Goal: Navigation & Orientation: Understand site structure

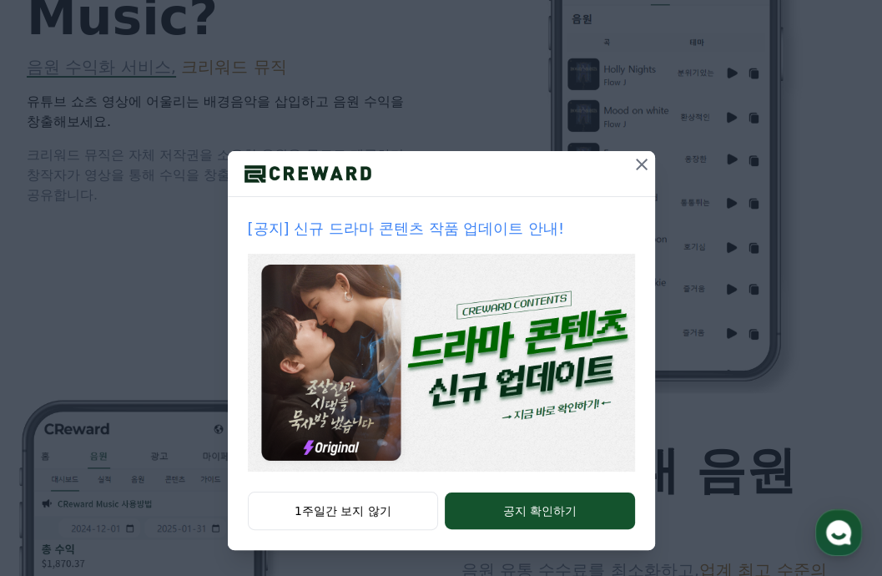
scroll to position [834, 0]
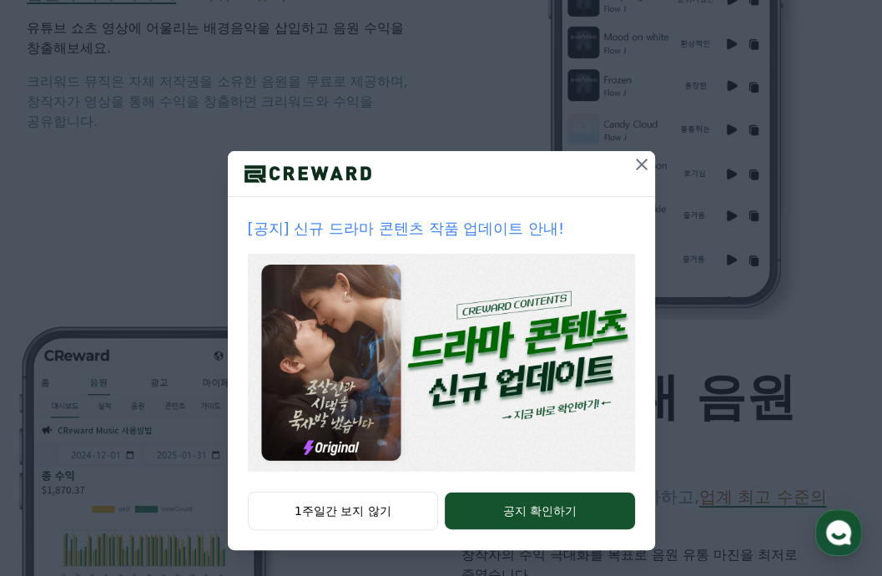
click at [634, 167] on icon at bounding box center [642, 164] width 20 height 20
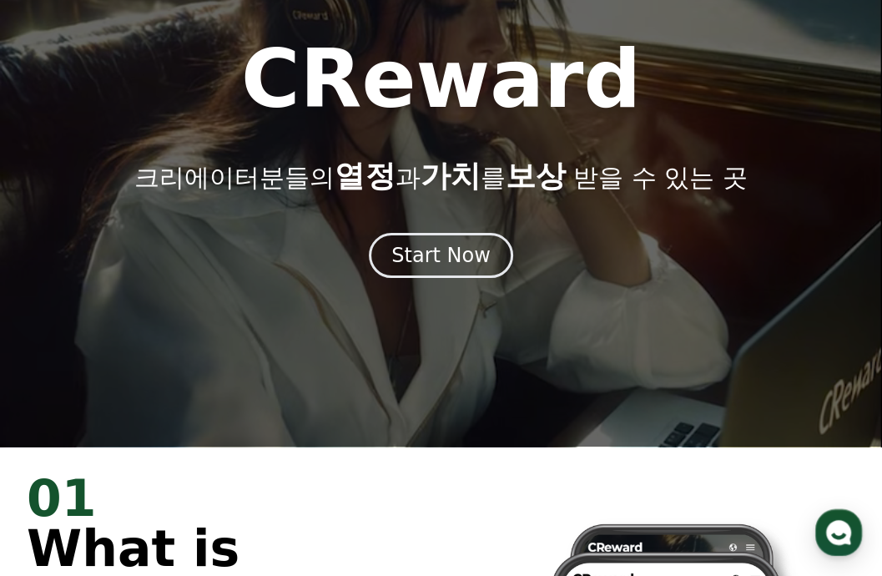
scroll to position [0, 0]
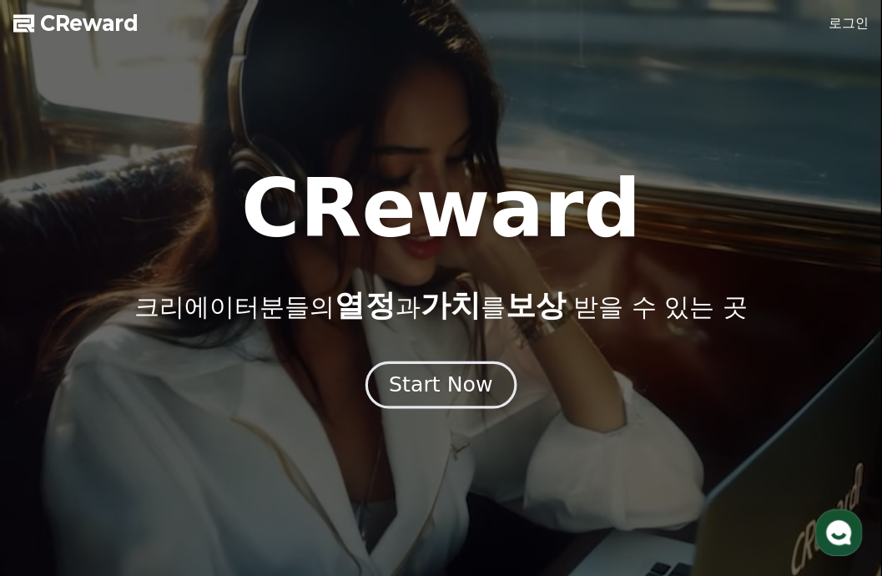
click at [470, 380] on div "Start Now" at bounding box center [440, 384] width 103 height 28
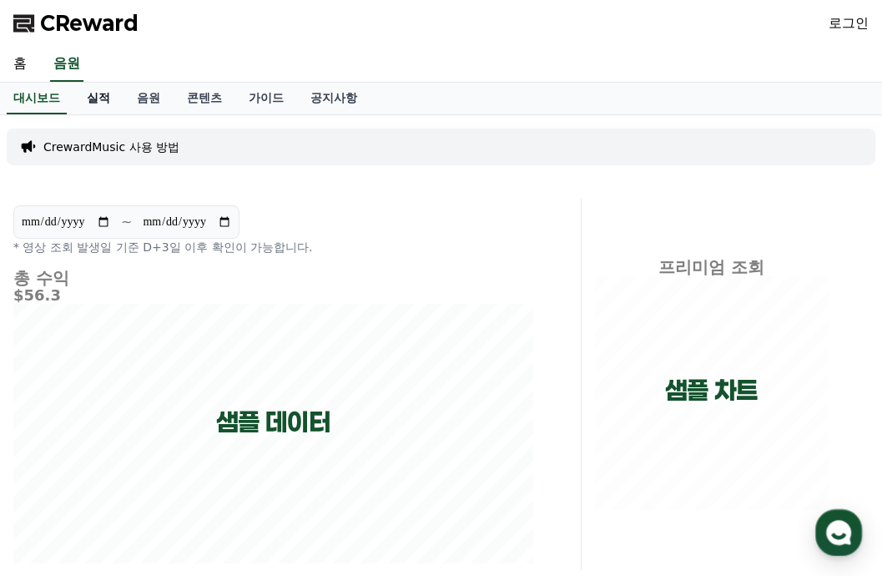
click at [113, 108] on link "실적" at bounding box center [98, 99] width 50 height 32
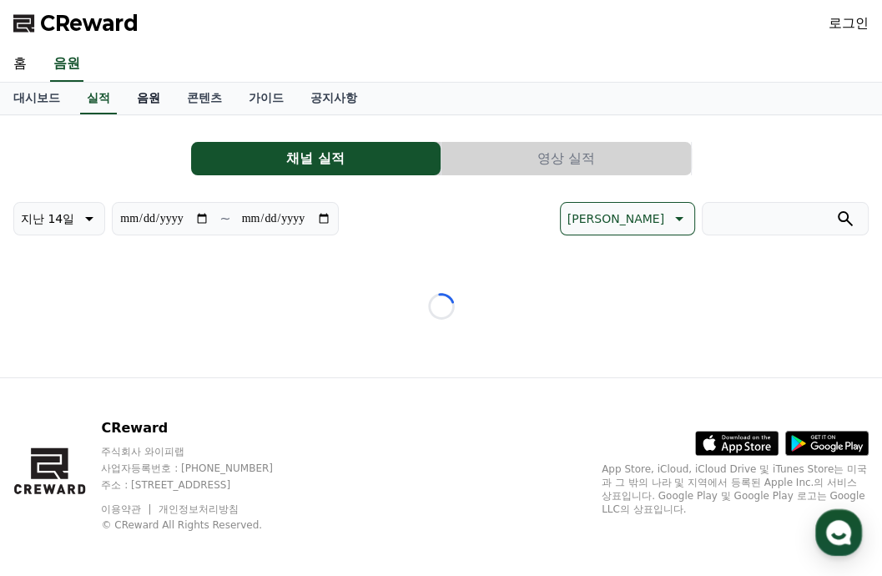
click at [149, 106] on link "음원" at bounding box center [148, 99] width 50 height 32
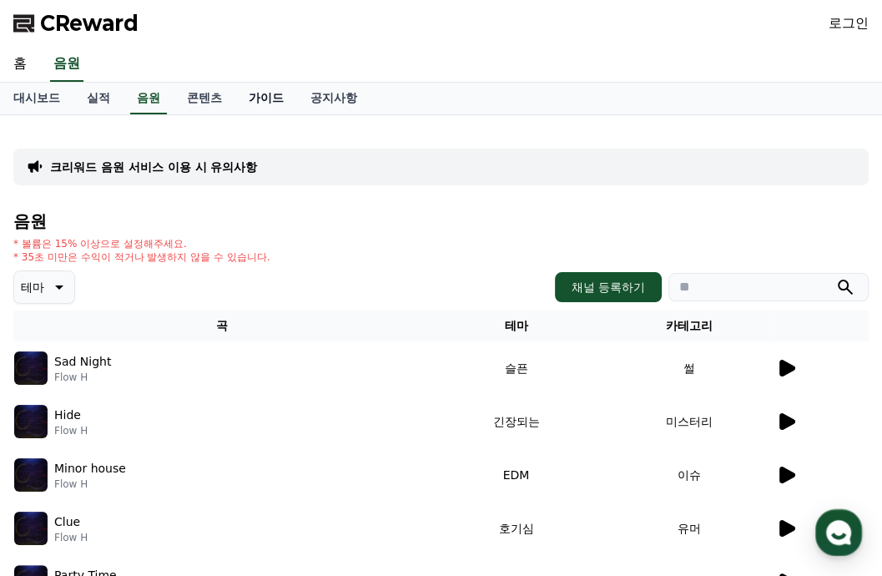
click at [263, 103] on link "가이드" at bounding box center [266, 99] width 62 height 32
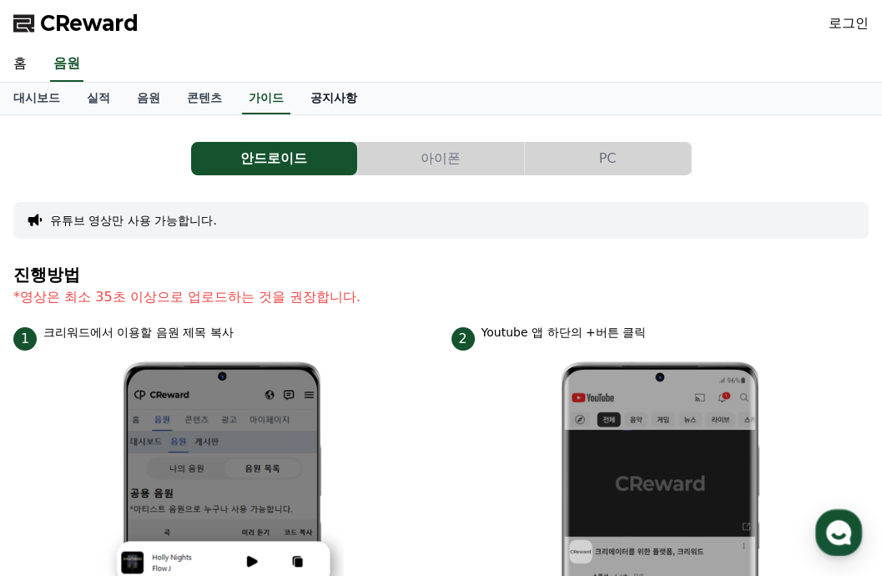
click at [334, 88] on link "공지사항" at bounding box center [333, 99] width 73 height 32
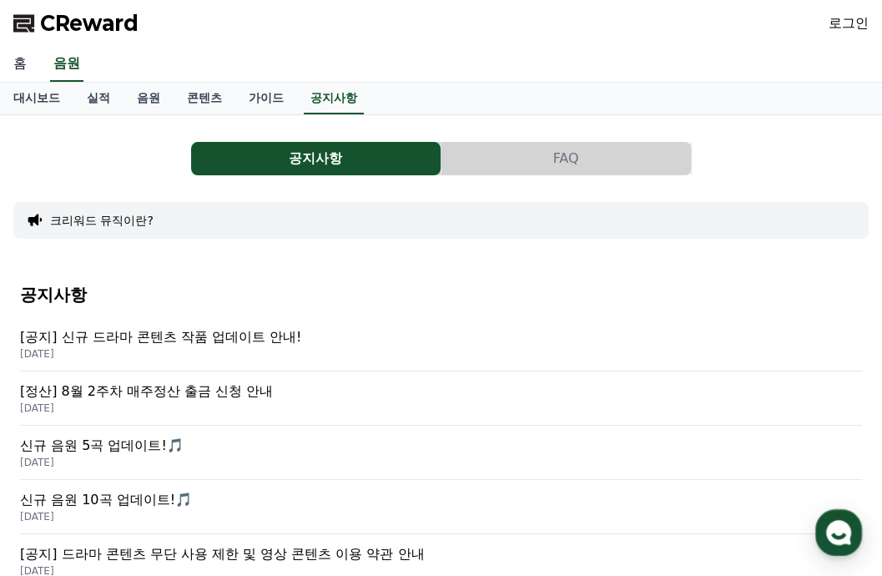
click at [13, 69] on link "홈" at bounding box center [20, 64] width 40 height 35
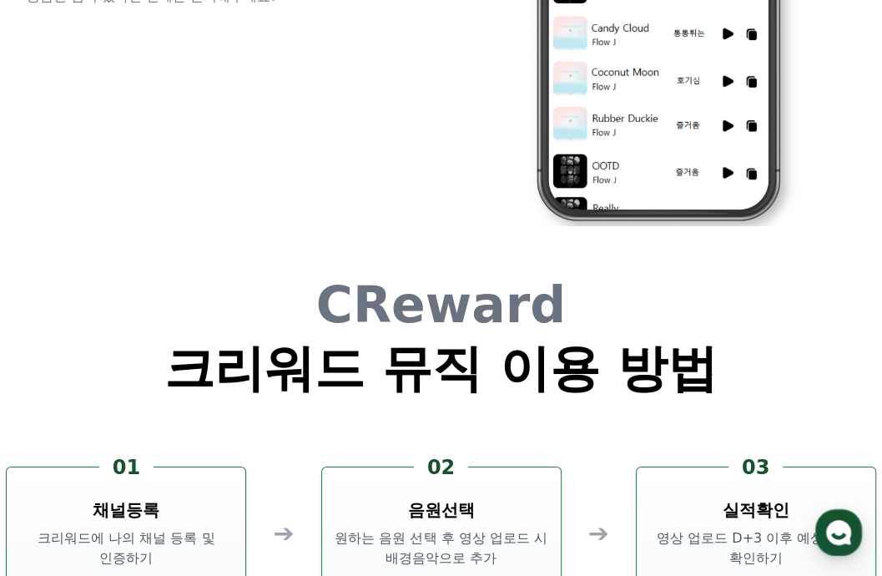
scroll to position [4142, 0]
